Goal: Check status: Check status

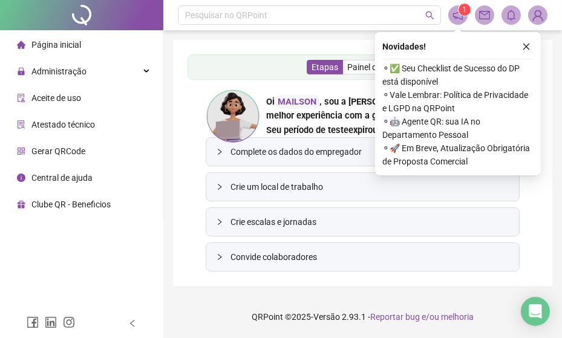
click at [71, 44] on span "Página inicial" at bounding box center [56, 45] width 50 height 10
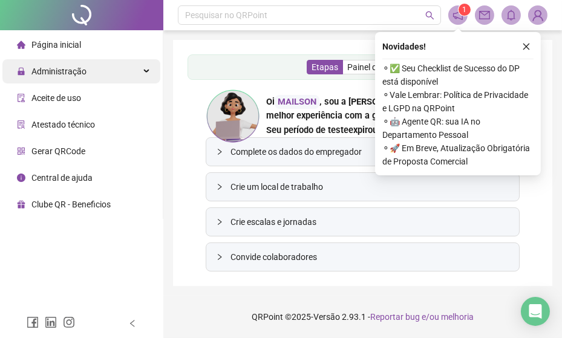
click at [72, 72] on span "Administração" at bounding box center [58, 72] width 55 height 10
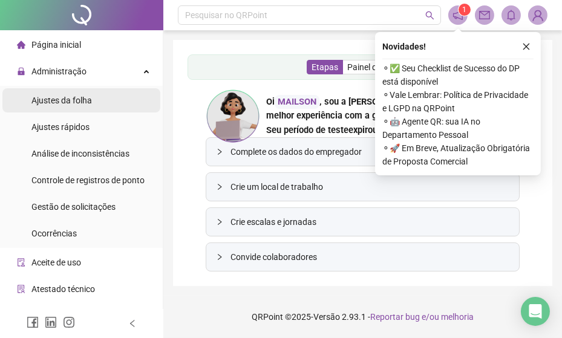
click at [68, 102] on span "Ajustes da folha" at bounding box center [61, 101] width 61 height 10
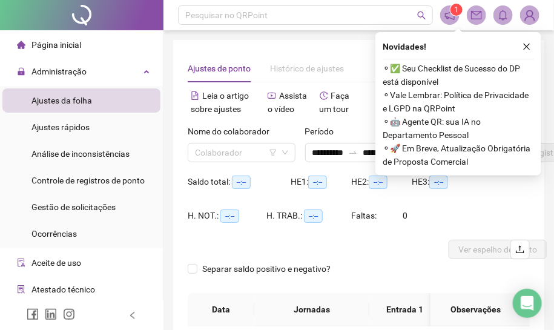
type input "**********"
click at [254, 155] on input "search" at bounding box center [236, 152] width 82 height 18
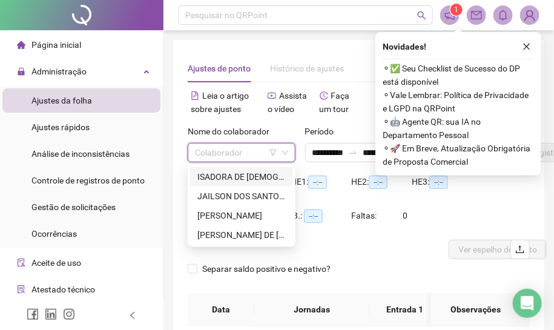
click at [243, 176] on div "ISADORA DE JESUS DOS SANTOS" at bounding box center [241, 176] width 88 height 13
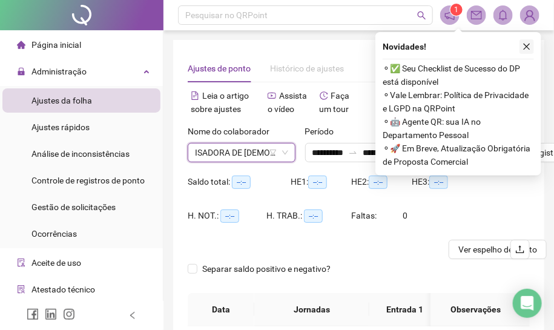
click at [524, 47] on icon "close" at bounding box center [526, 46] width 8 height 8
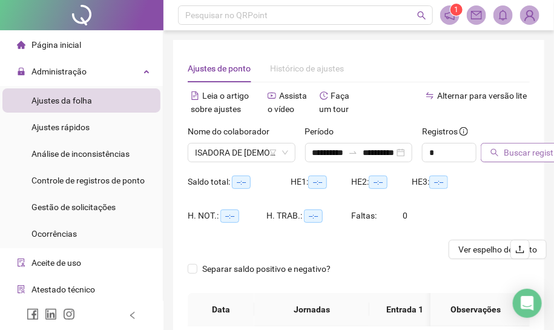
click at [520, 153] on span "Buscar registros" at bounding box center [535, 152] width 62 height 13
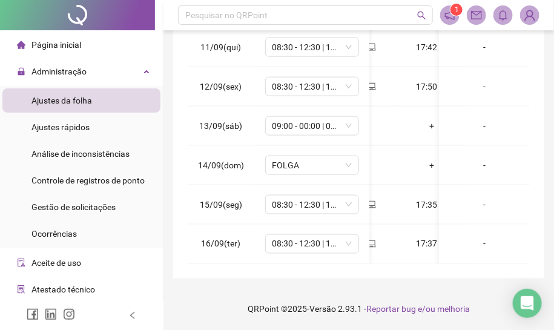
scroll to position [0, 196]
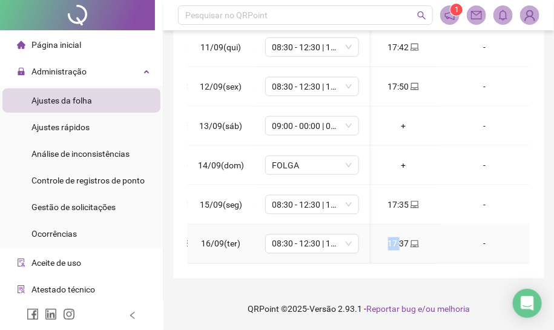
drag, startPoint x: 383, startPoint y: 251, endPoint x: 393, endPoint y: 252, distance: 9.7
click at [393, 252] on td "17:37" at bounding box center [402, 244] width 71 height 39
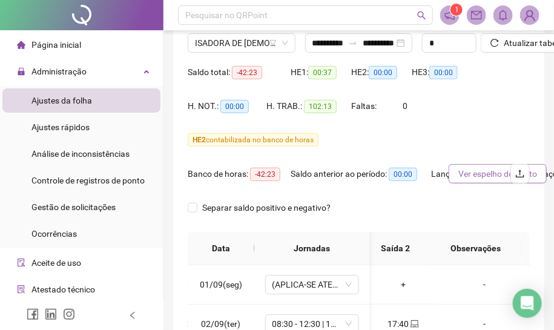
click at [462, 174] on span "Ver espelho de ponto" at bounding box center [497, 173] width 79 height 13
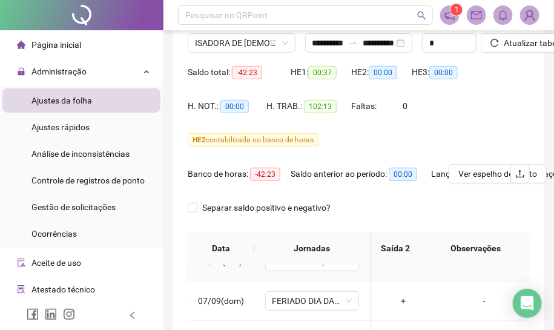
scroll to position [165, 224]
